Goal: Find specific page/section: Find specific page/section

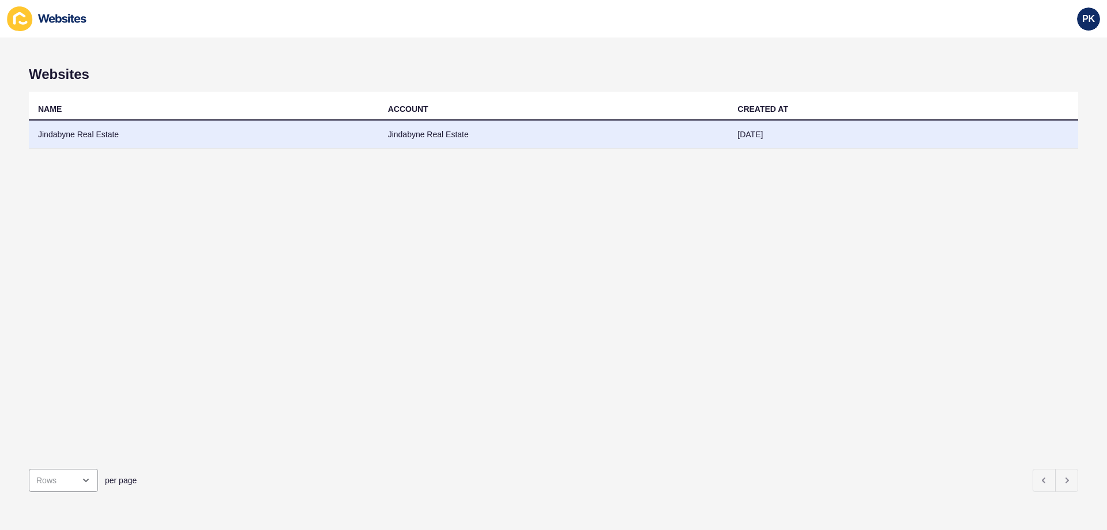
click at [352, 132] on td "Jindabyne Real Estate" at bounding box center [204, 135] width 350 height 28
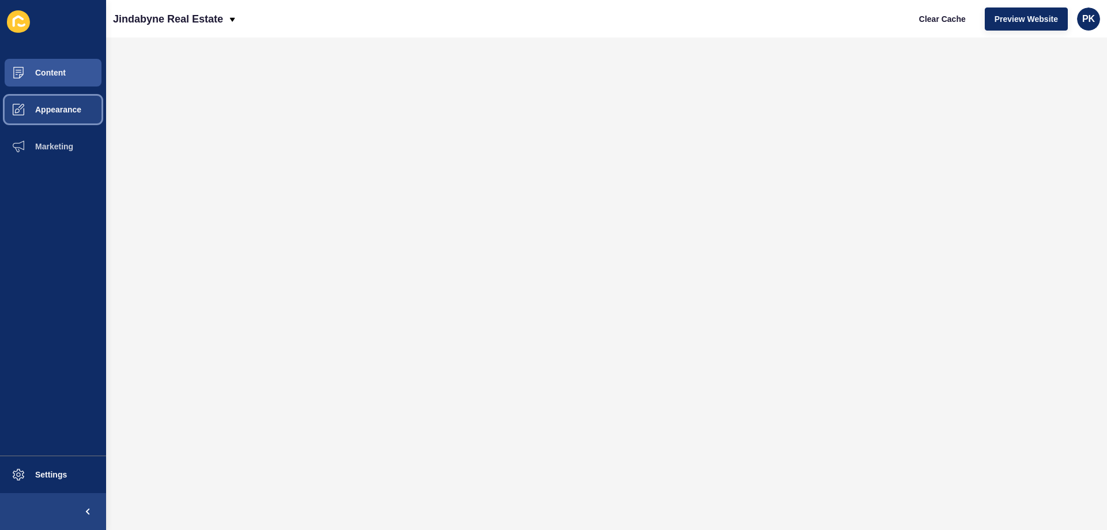
click at [57, 109] on span "Appearance" at bounding box center [39, 109] width 83 height 9
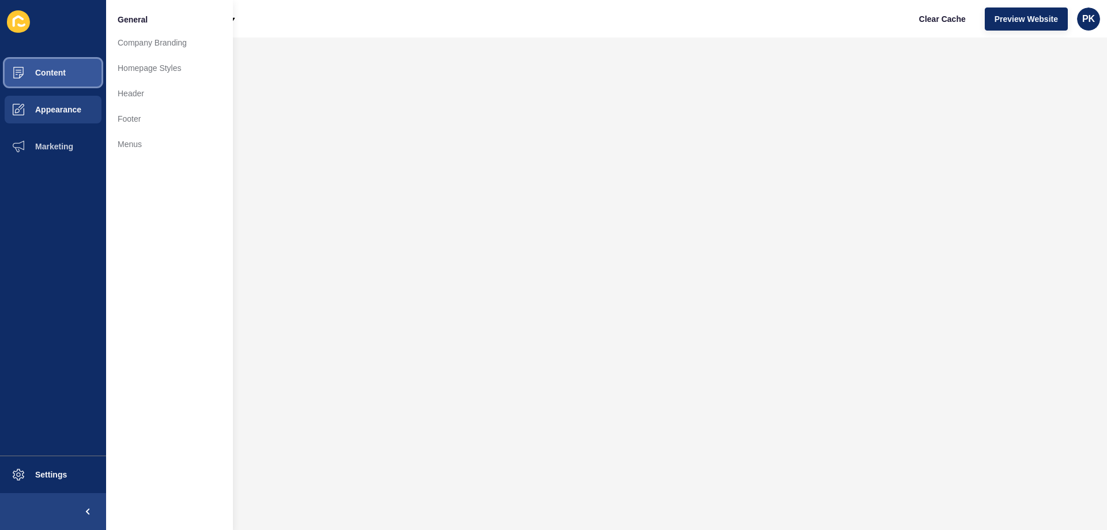
click at [64, 70] on span "Content" at bounding box center [31, 72] width 67 height 9
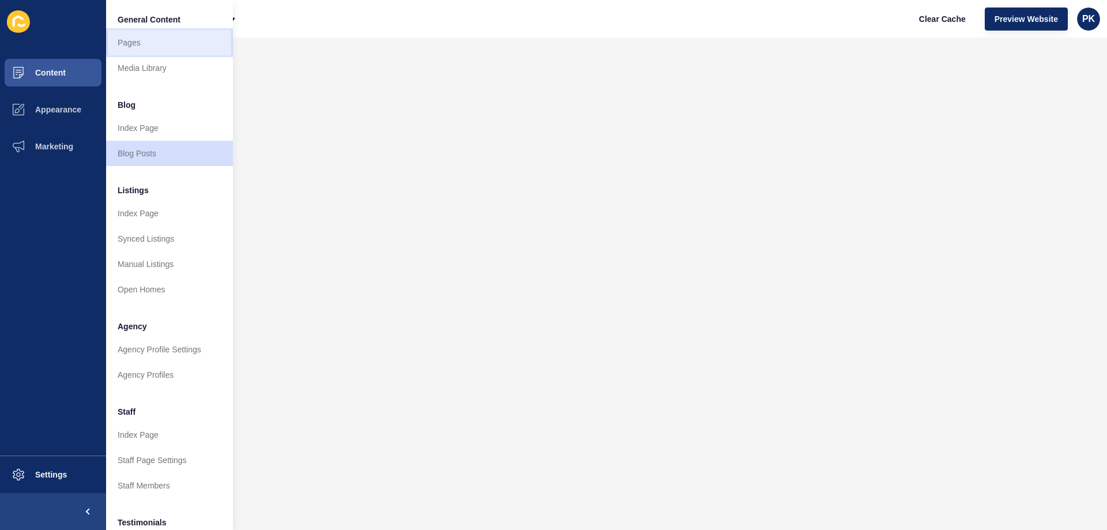
click at [128, 51] on link "Pages" at bounding box center [169, 42] width 127 height 25
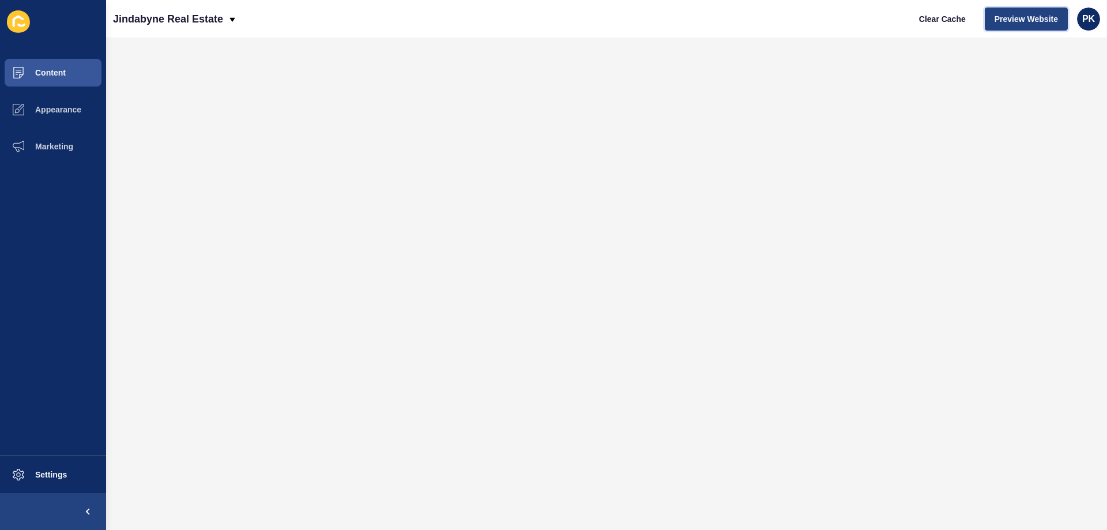
click at [1001, 21] on span "Preview Website" at bounding box center [1026, 19] width 63 height 12
